Goal: Check status: Check status

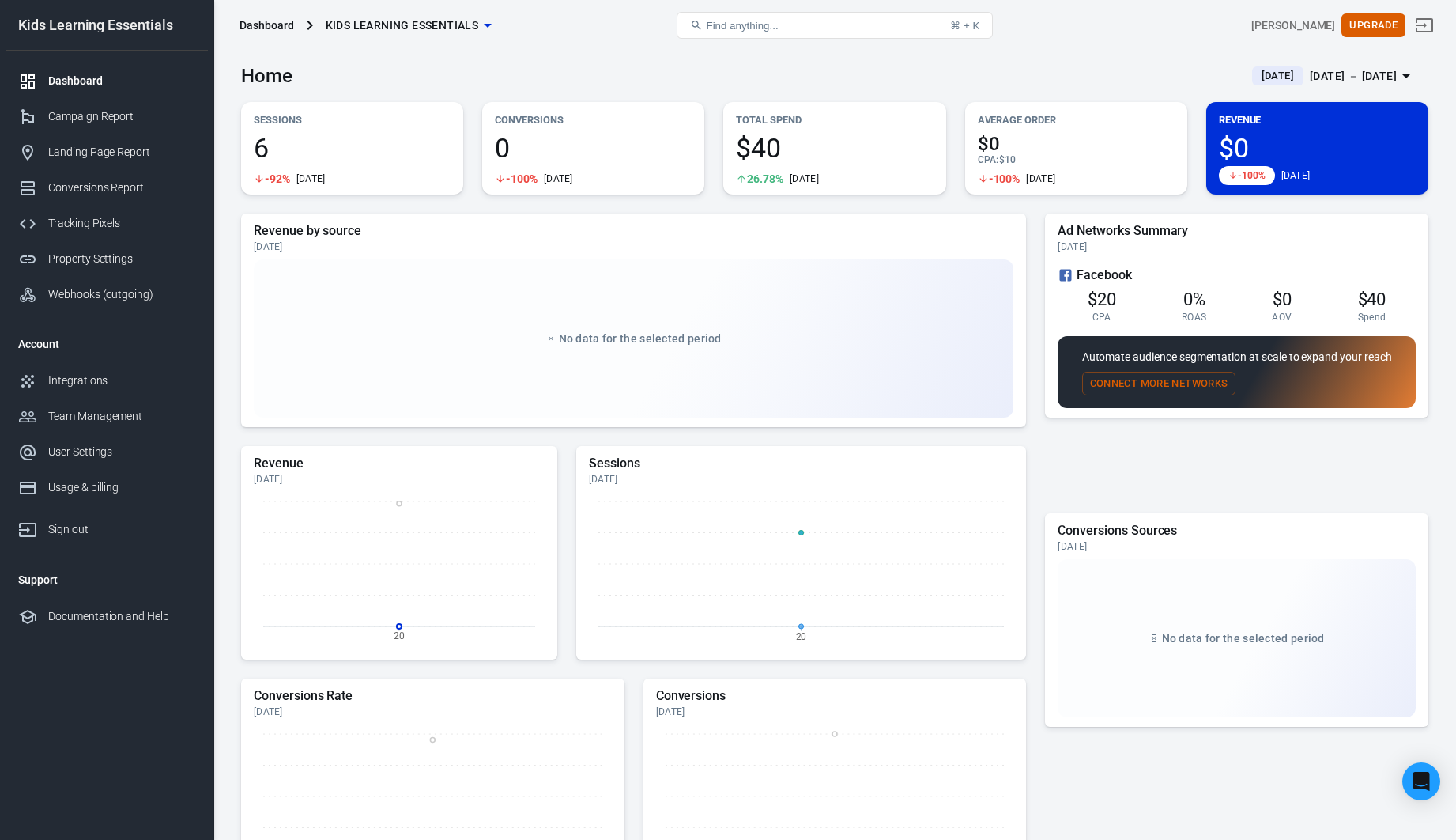
click at [475, 234] on h5 "Revenue by source" at bounding box center [633, 230] width 759 height 15
click at [500, 79] on div "Home [DATE] [DATE] － [DATE]" at bounding box center [834, 70] width 1187 height 39
click at [1032, 51] on div "Home [DATE] [DATE] － [DATE]" at bounding box center [834, 70] width 1187 height 39
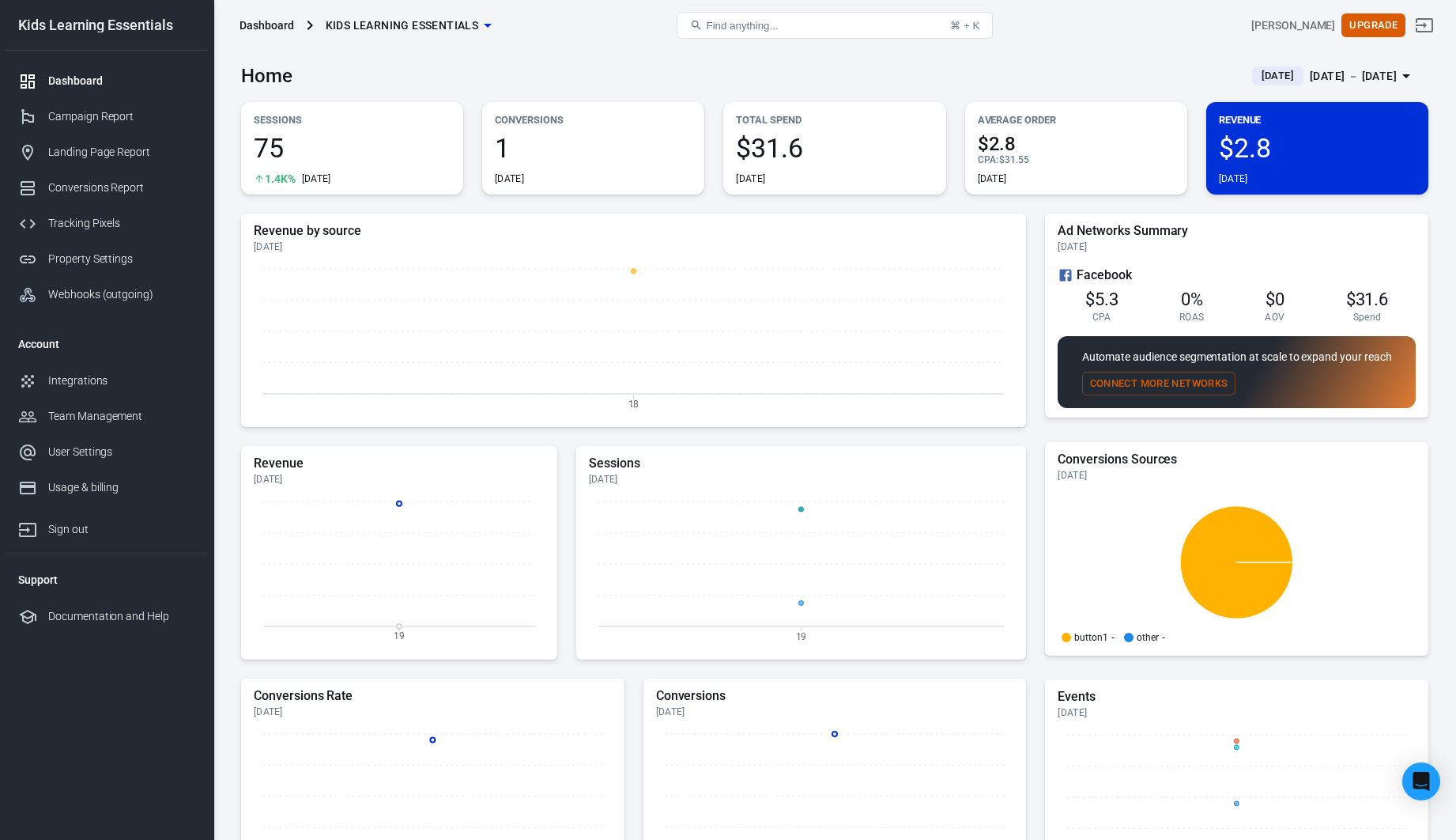
click at [1309, 72] on div "Sep 19 － Sep 19, 2025" at bounding box center [1353, 76] width 87 height 20
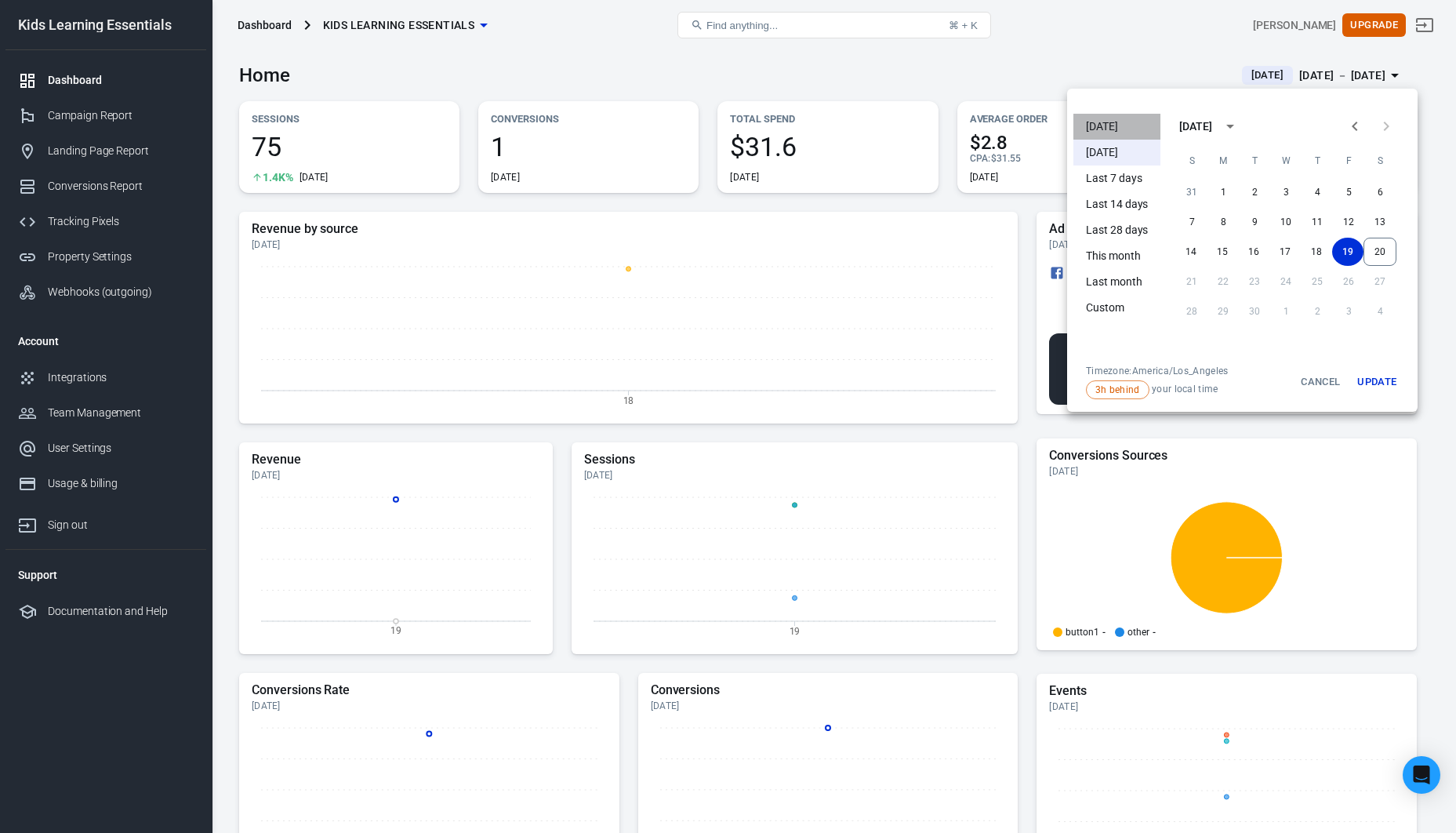
click at [1111, 127] on li "[DATE]" at bounding box center [1117, 127] width 87 height 26
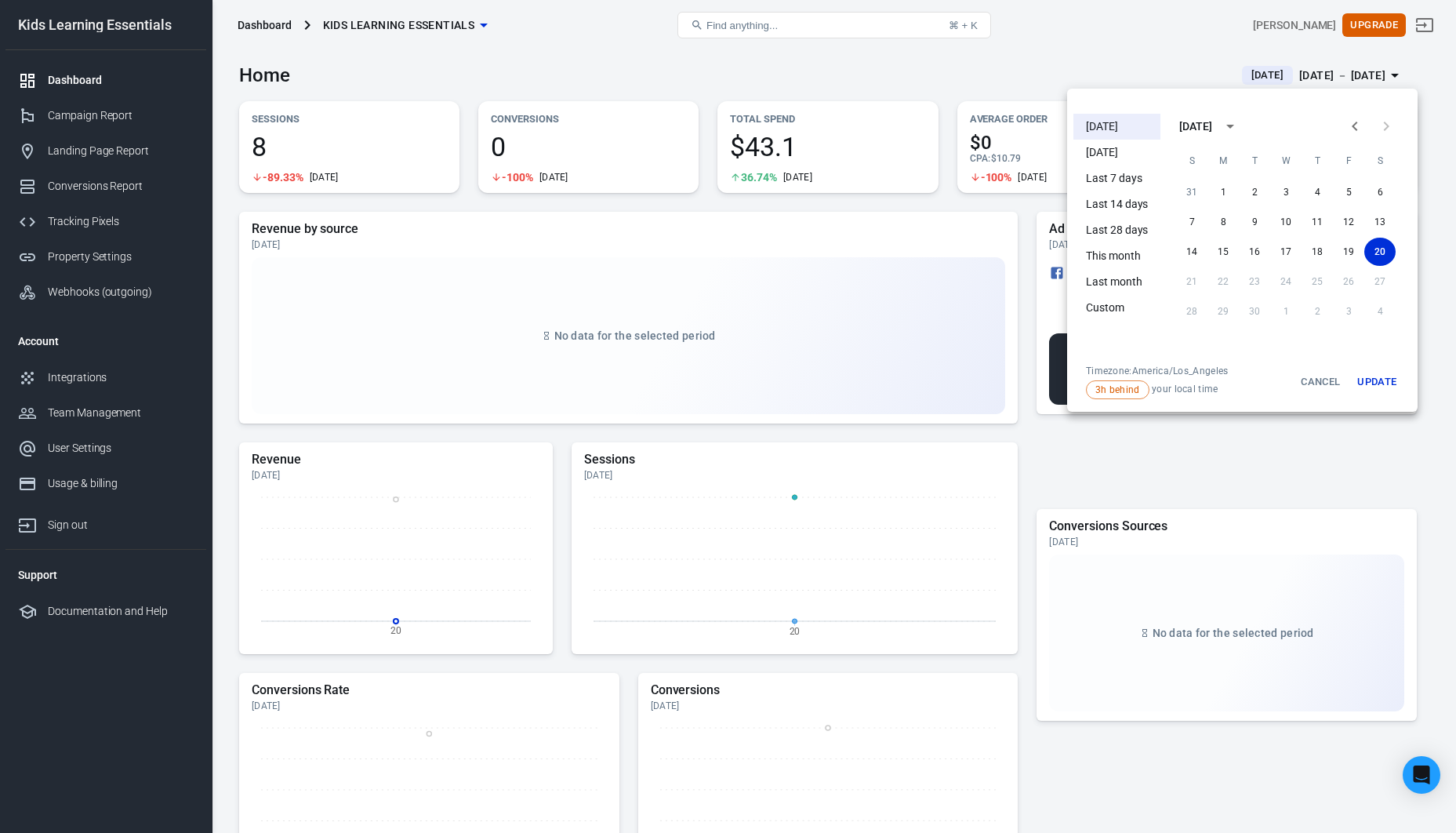
click at [1036, 67] on div at bounding box center [728, 416] width 1456 height 833
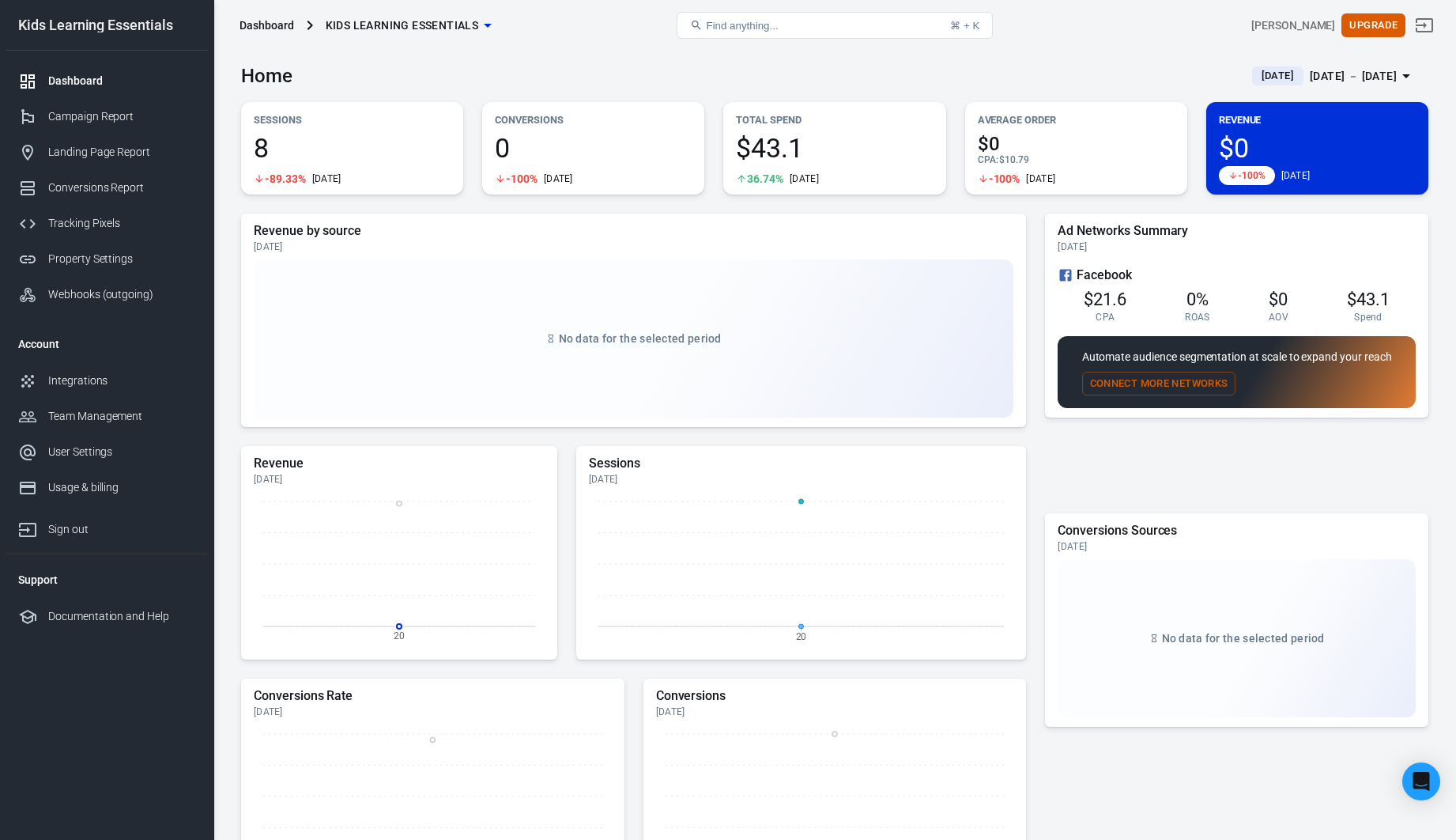
click at [1404, 459] on div "Ad Networks Summary Today Facebook $21.6 CPA 0% ROAS $0 AOV $43.1 Spend Automat…" at bounding box center [1237, 360] width 384 height 293
click at [144, 115] on div "Campaign Report" at bounding box center [121, 117] width 147 height 16
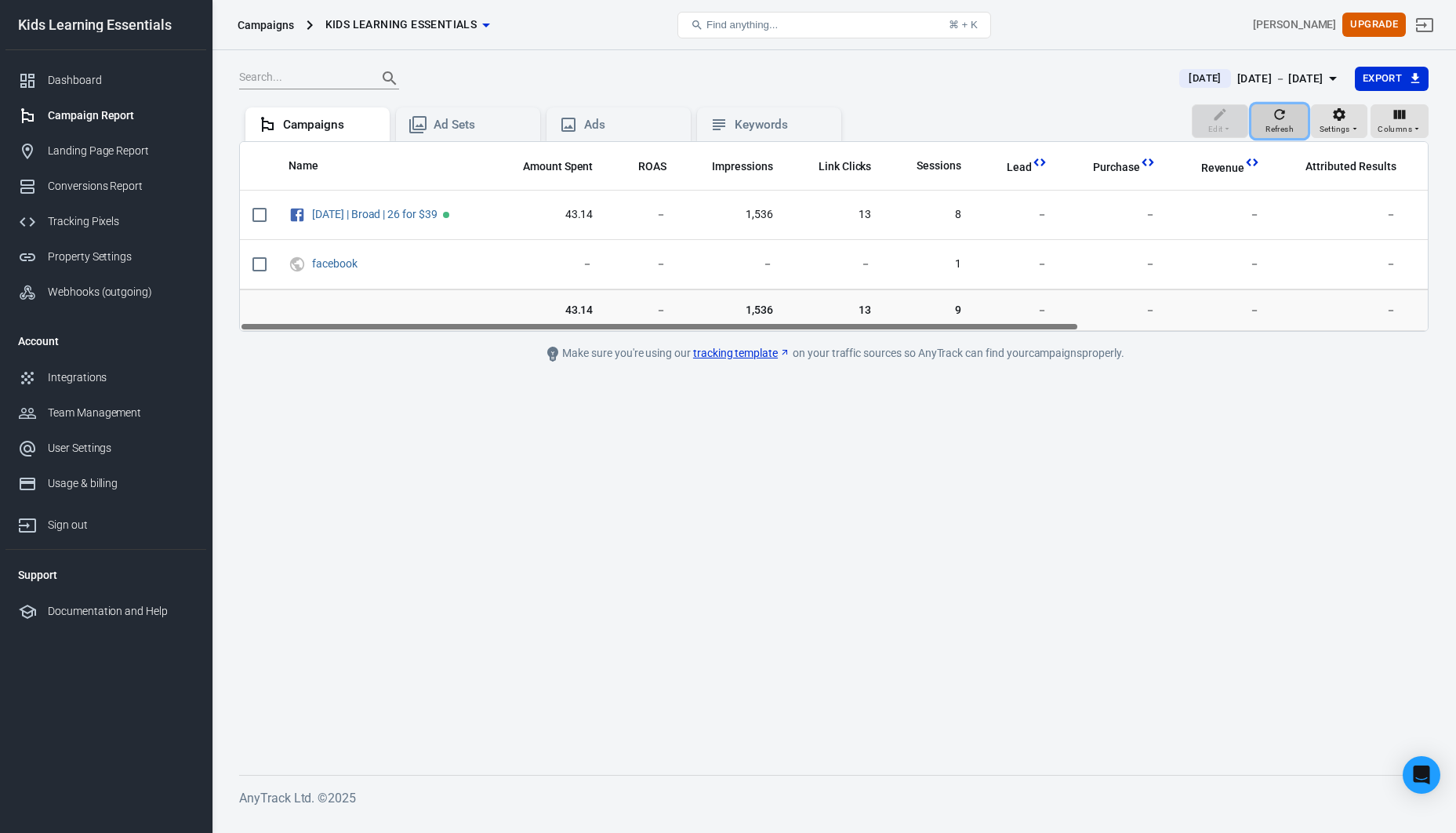
click at [1278, 118] on icon "button" at bounding box center [1279, 113] width 10 height 10
drag, startPoint x: 782, startPoint y: 325, endPoint x: 634, endPoint y: 292, distance: 151.6
click at [653, 294] on div "Name Amount Spent ROAS Impressions Link Clicks Sessions Lead Purchase Revenue A…" at bounding box center [833, 236] width 1189 height 190
click at [931, 105] on div "Edit Refresh Settings Columns Campaigns Ad Sets Ads Keywords" at bounding box center [833, 123] width 1189 height 38
